Goal: Transaction & Acquisition: Purchase product/service

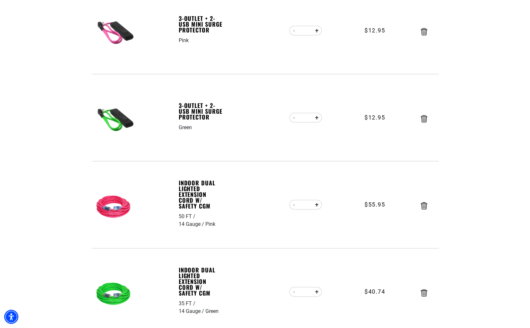
scroll to position [319, 0]
click at [197, 192] on link "Indoor Dual Lighted Extension Cord w/ Safety CGM" at bounding box center [201, 194] width 44 height 29
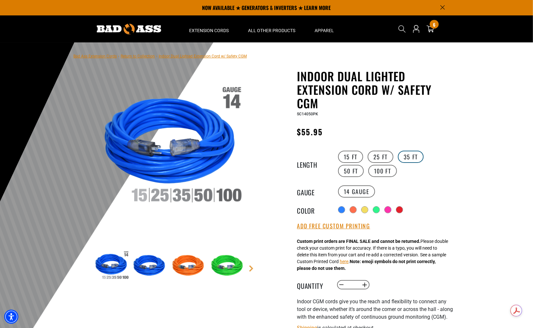
click at [414, 159] on label "35 FT" at bounding box center [411, 157] width 26 height 12
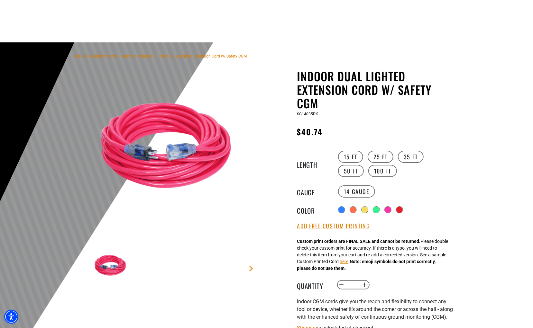
scroll to position [214, 0]
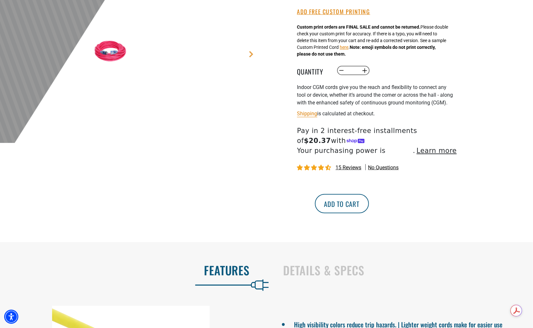
click at [369, 213] on button "Add to cart" at bounding box center [342, 203] width 54 height 19
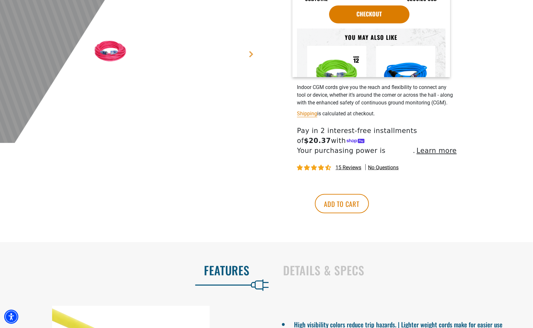
scroll to position [0, 0]
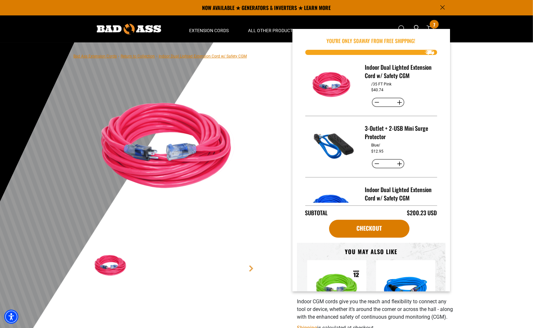
click at [482, 73] on div at bounding box center [266, 199] width 533 height 315
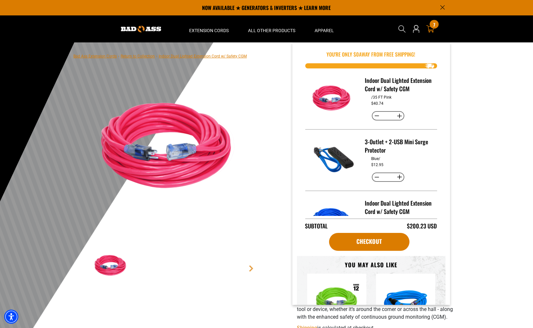
click at [433, 28] on div "7 7 items" at bounding box center [434, 24] width 9 height 9
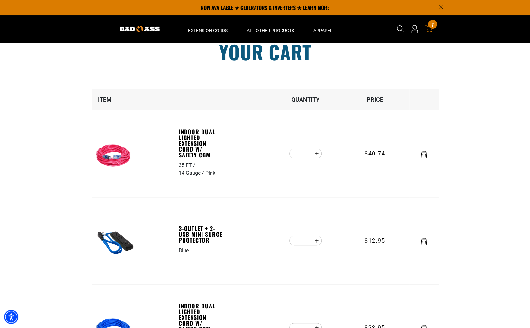
scroll to position [21, 0]
click at [426, 156] on icon "Remove Indoor Dual Lighted Extension Cord w/ Safety CGM - 35 FT / 14 Gauge / Pi…" at bounding box center [424, 154] width 6 height 7
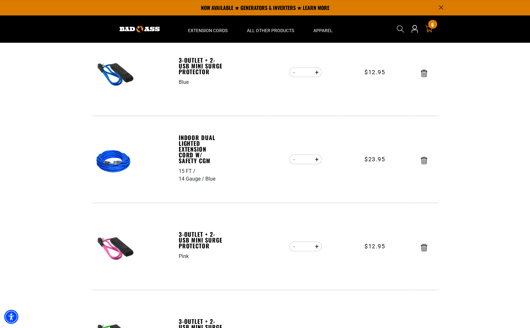
scroll to position [56, 0]
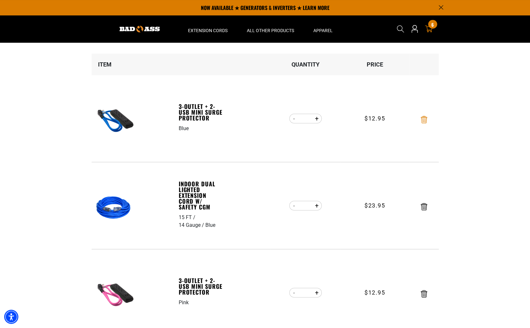
click at [422, 121] on icon "Remove 3-Outlet + 2-USB Mini Surge Protector - Blue" at bounding box center [424, 119] width 6 height 7
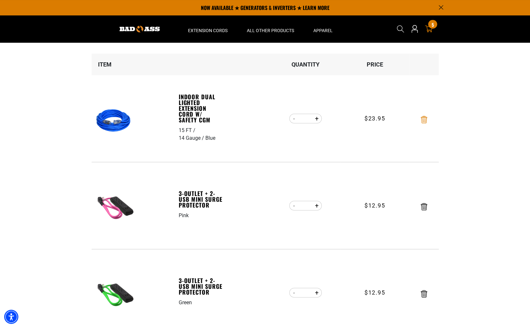
click at [423, 119] on icon "Remove Indoor Dual Lighted Extension Cord w/ Safety CGM - 15 FT / 14 Gauge / Bl…" at bounding box center [424, 119] width 6 height 7
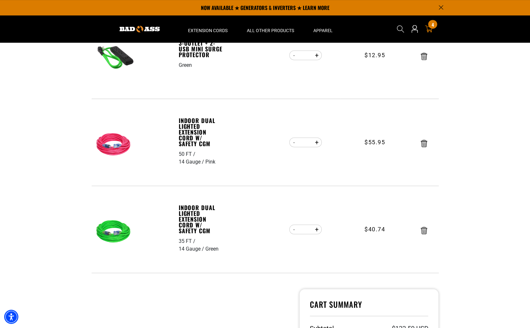
scroll to position [206, 0]
